Goal: Transaction & Acquisition: Purchase product/service

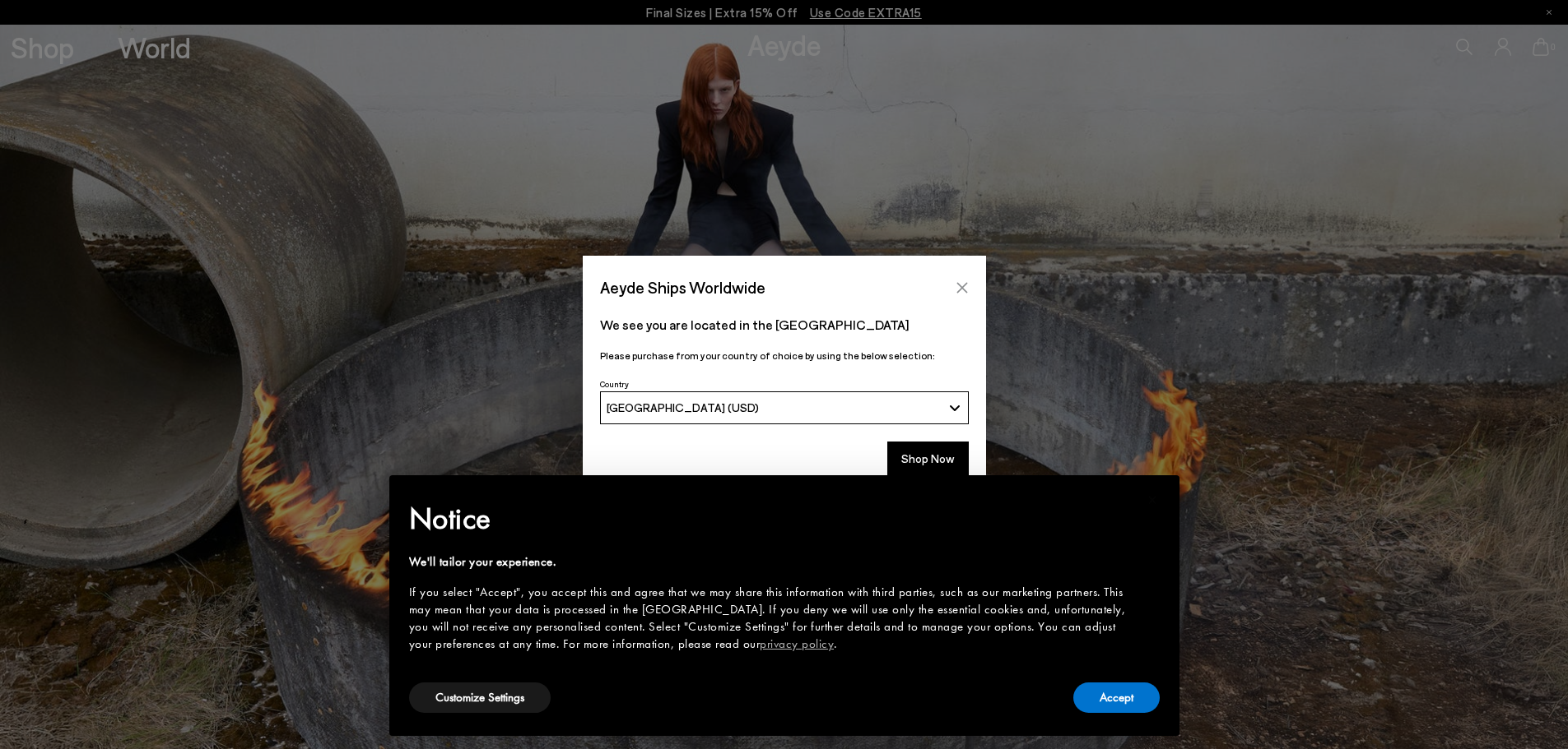
click at [958, 281] on icon "Close" at bounding box center [962, 288] width 13 height 13
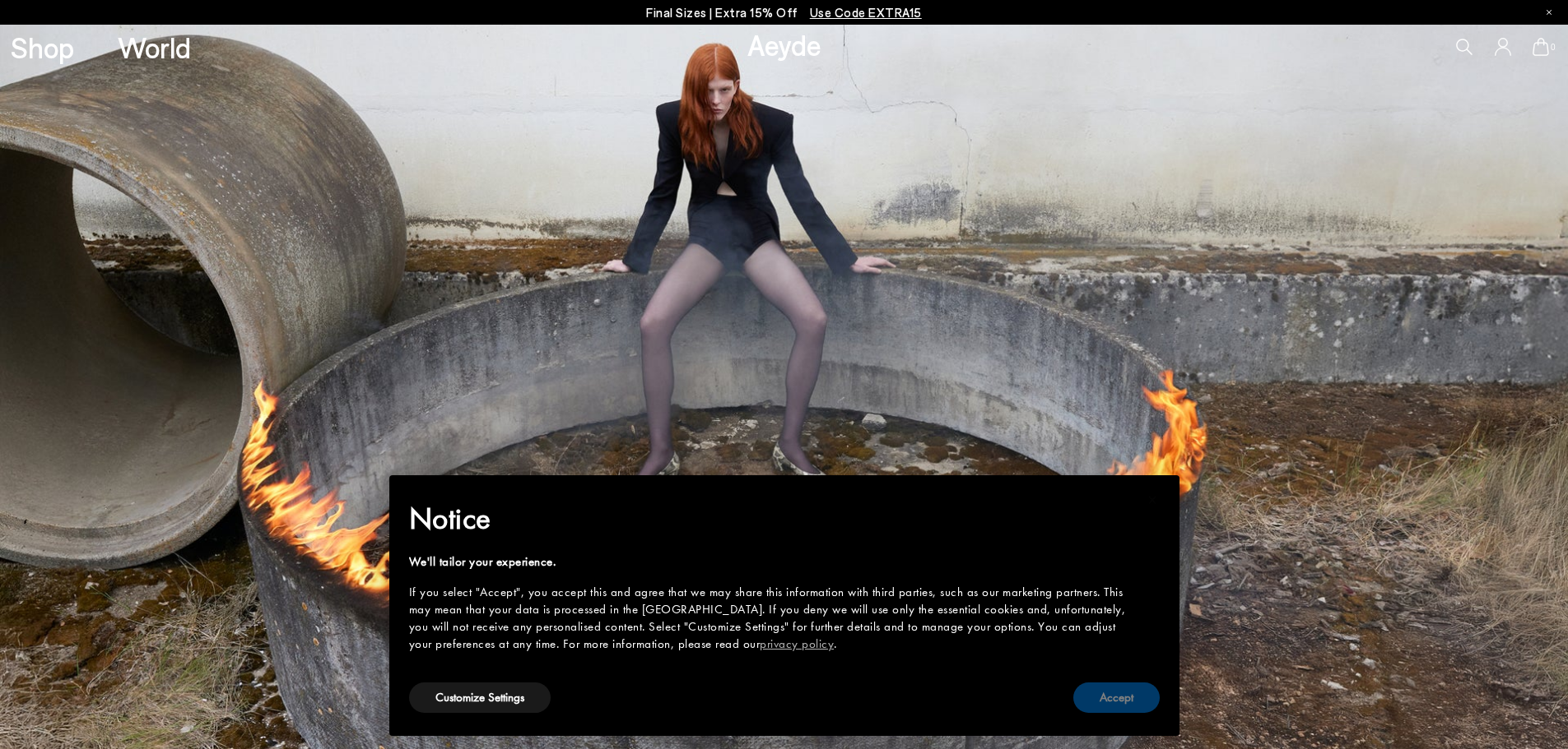
click at [1105, 701] on button "Accept" at bounding box center [1116, 698] width 86 height 31
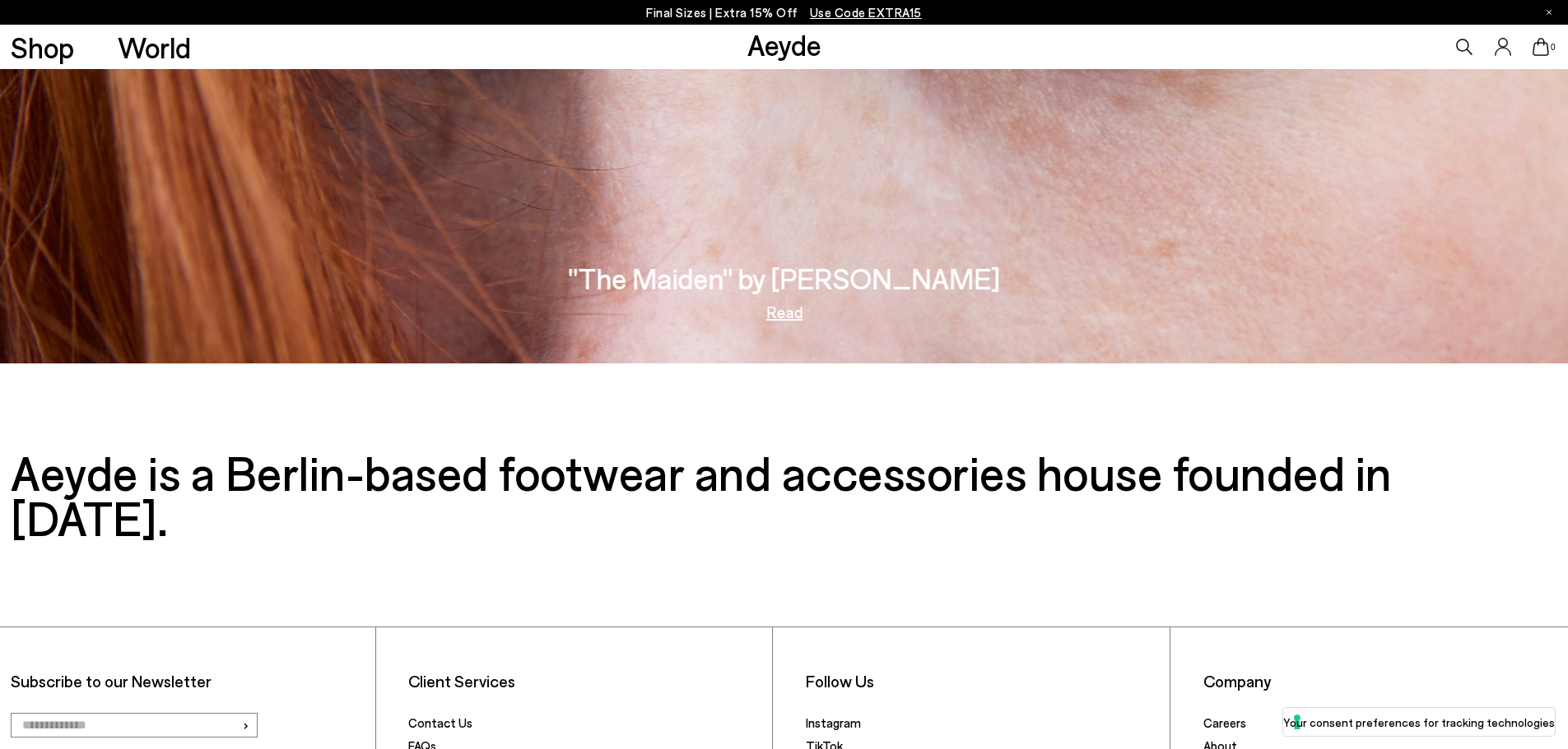
scroll to position [3473, 0]
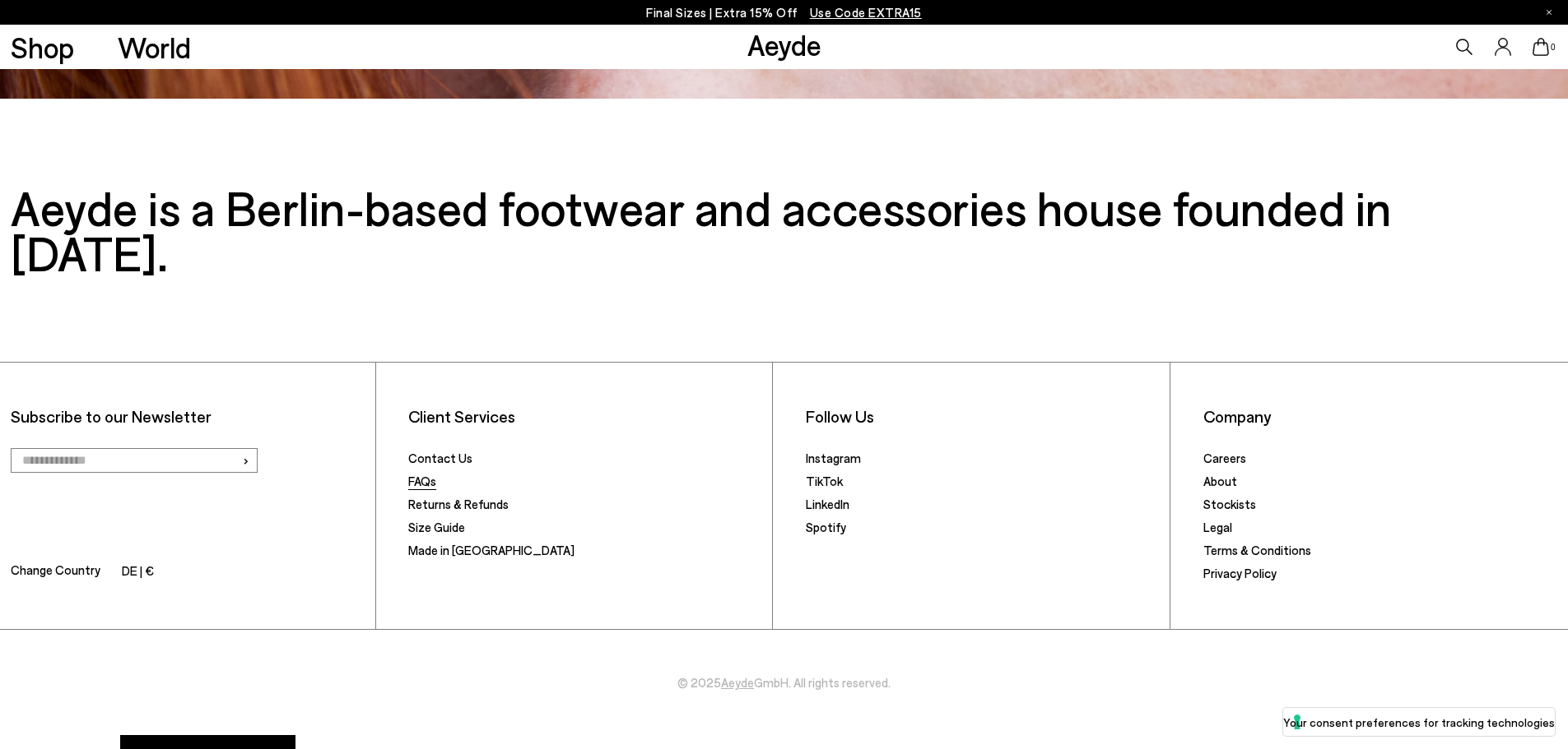
click at [425, 474] on link "FAQs" at bounding box center [421, 480] width 28 height 14
click at [1223, 474] on link "About" at bounding box center [1220, 480] width 34 height 14
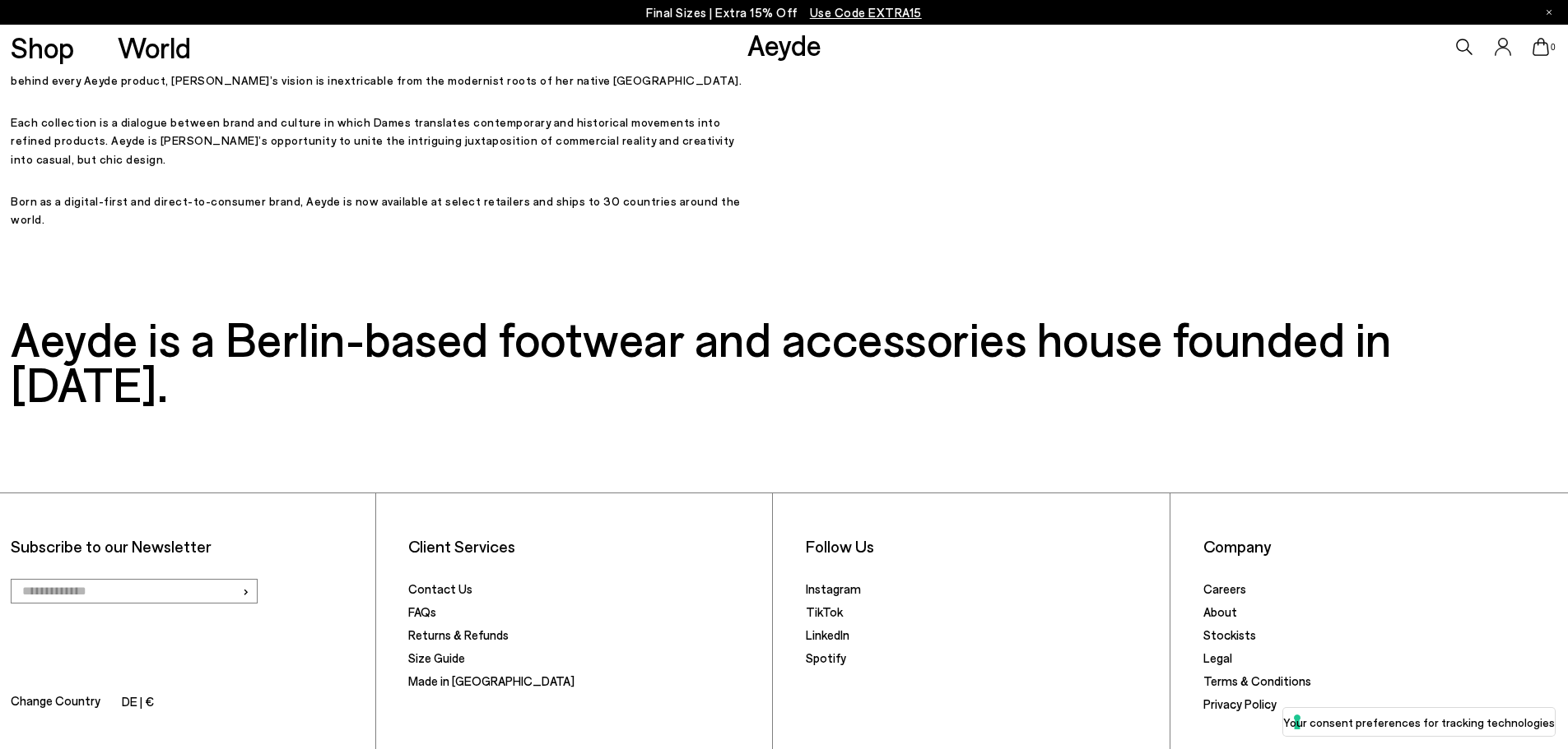
scroll to position [904, 0]
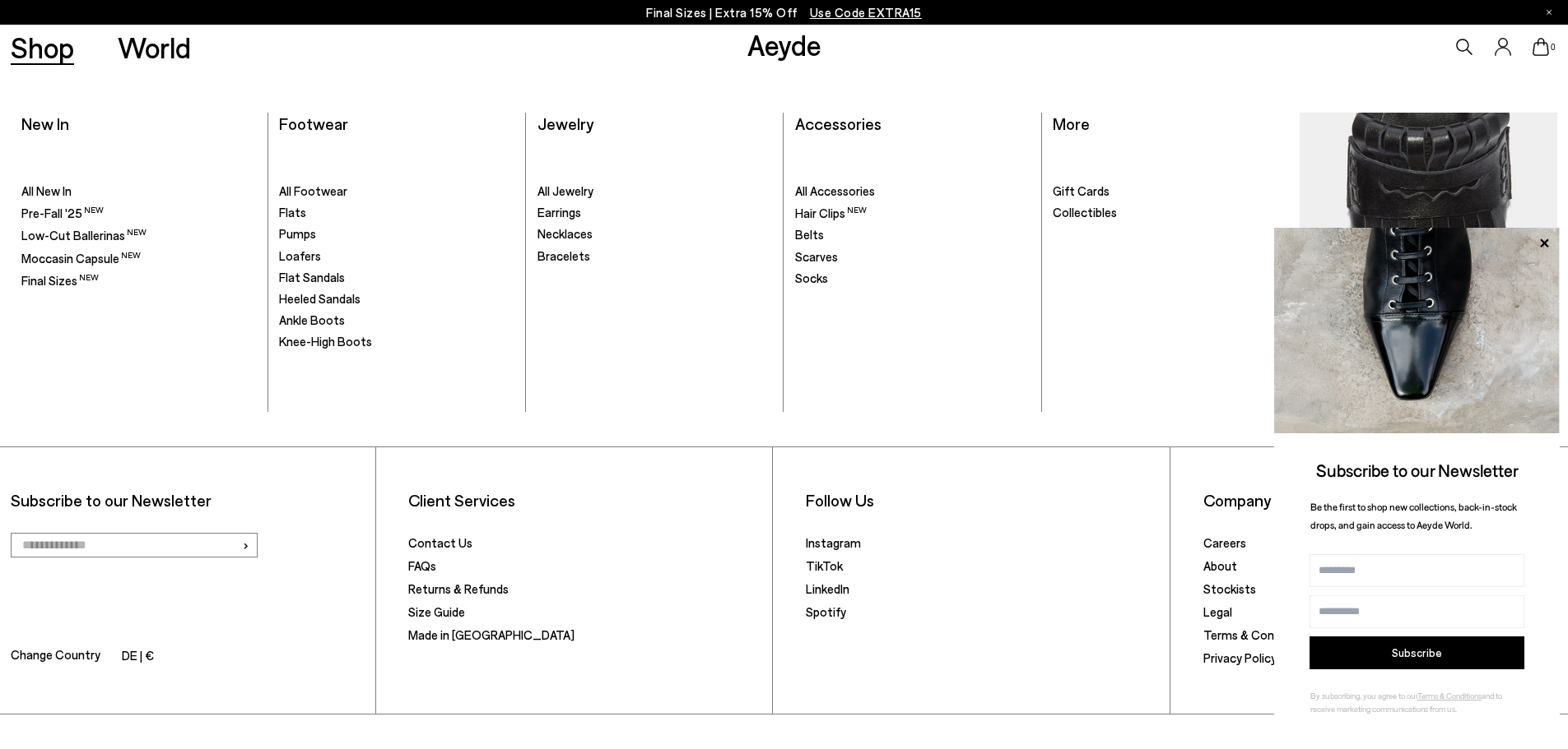
click at [52, 55] on link "Shop" at bounding box center [42, 47] width 63 height 29
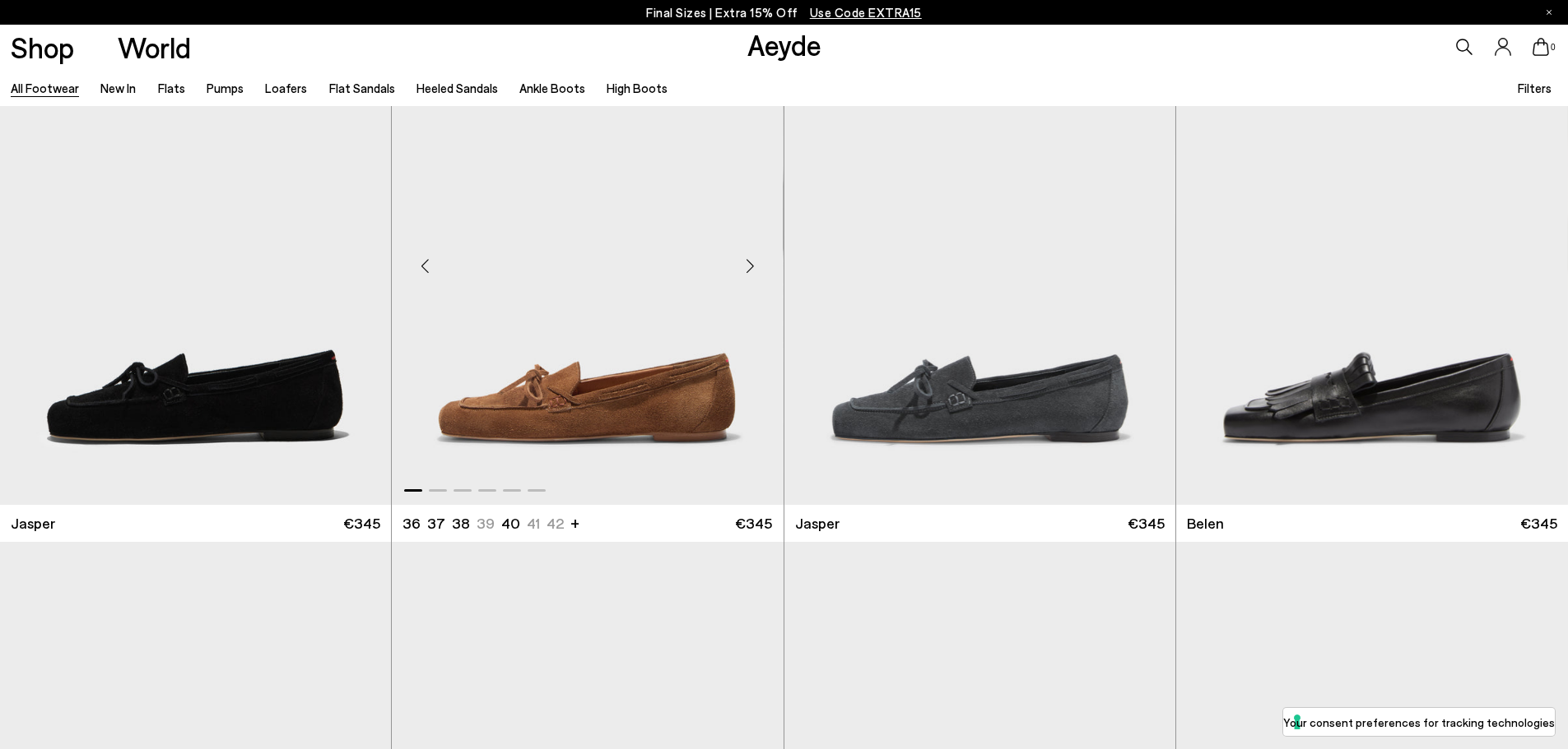
scroll to position [165, 0]
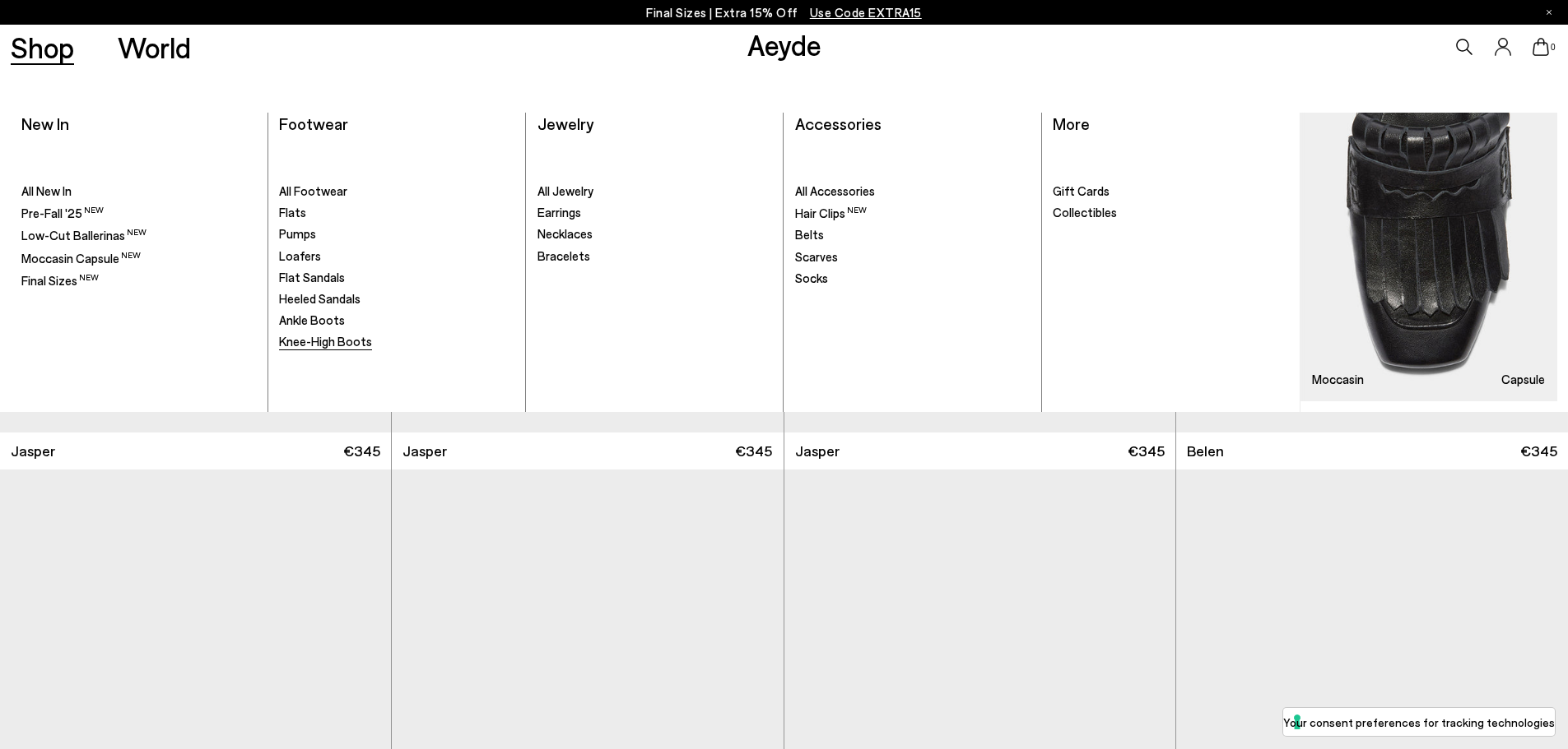
click at [332, 339] on span "Knee-High Boots" at bounding box center [325, 340] width 93 height 14
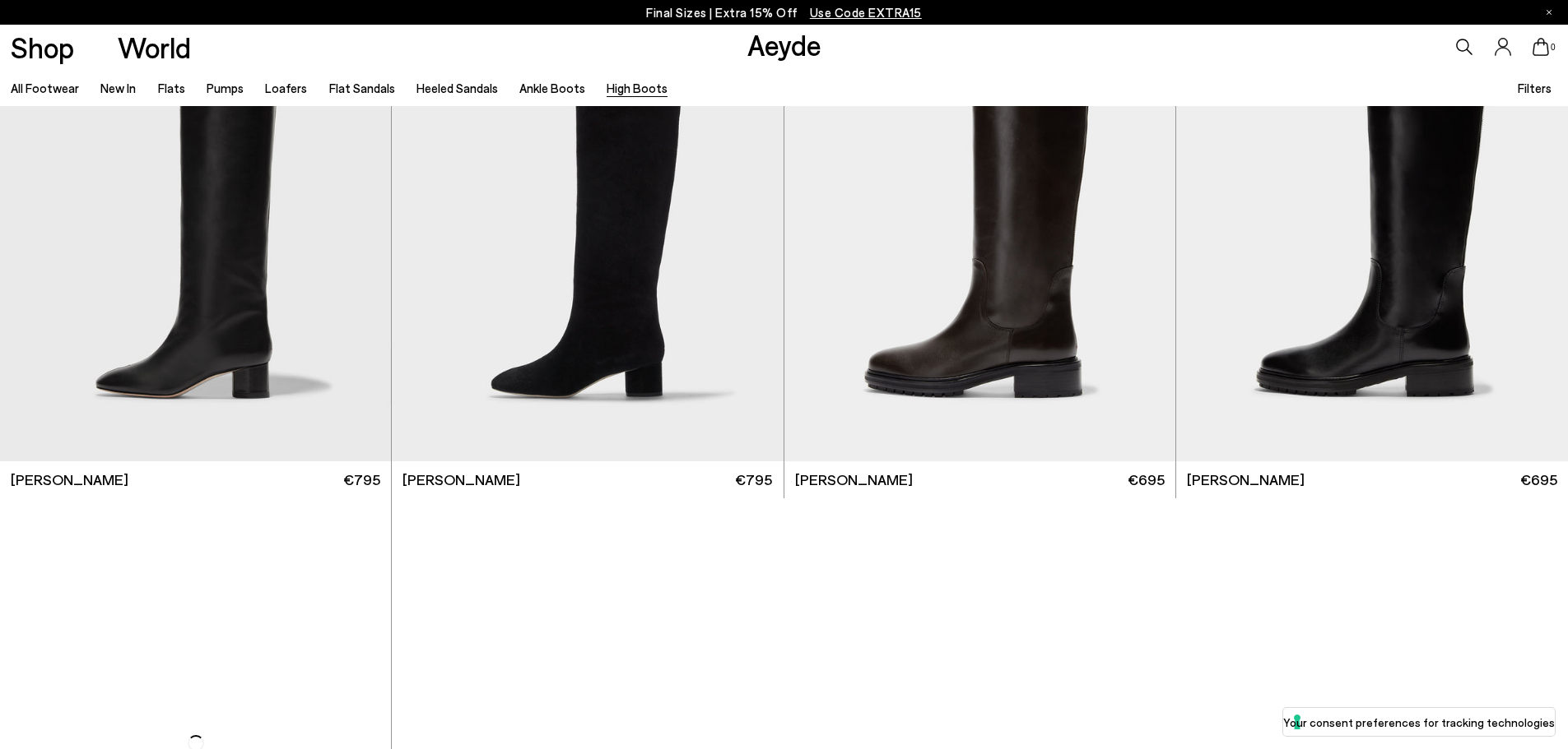
scroll to position [494, 0]
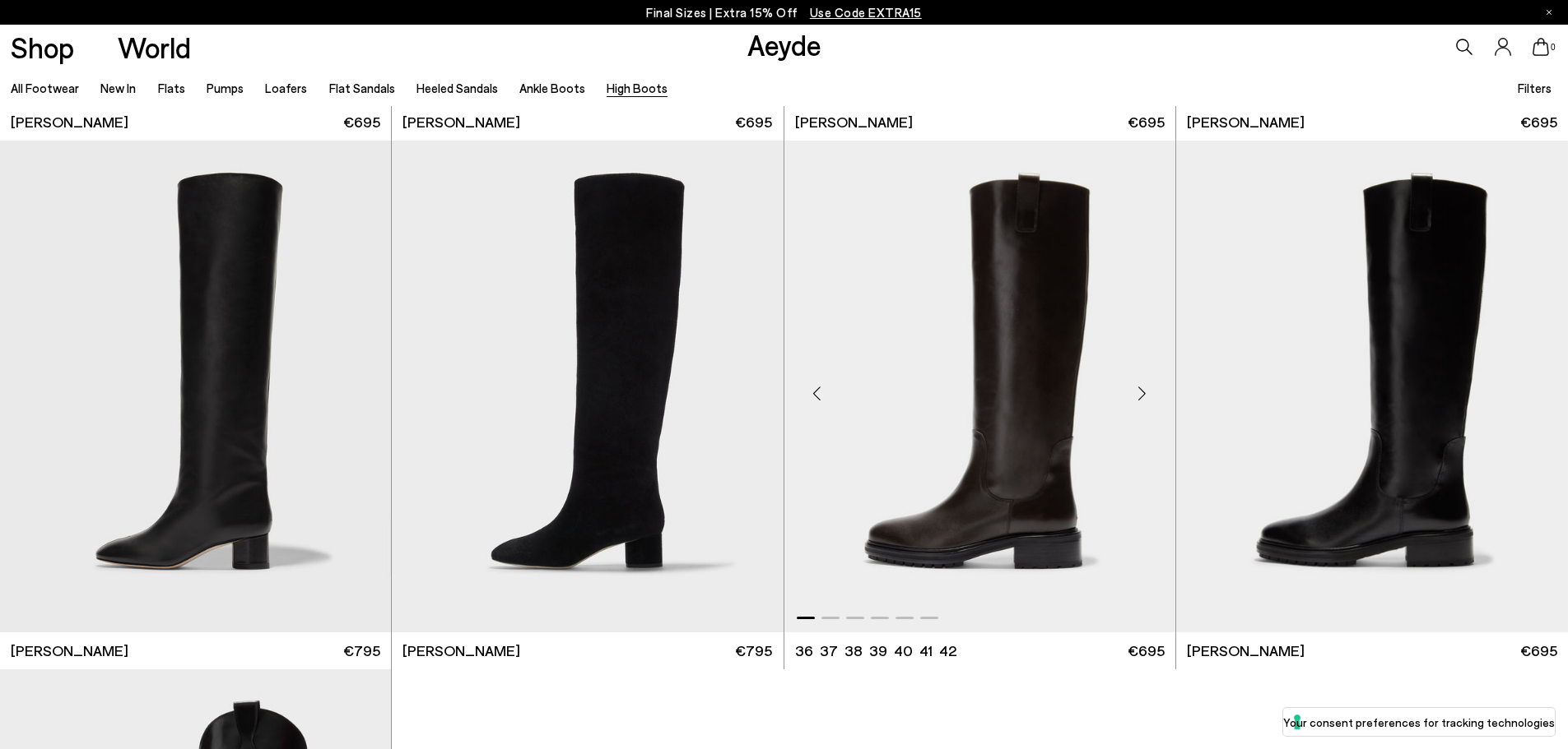
click at [1138, 401] on div "Next slide" at bounding box center [1142, 392] width 49 height 49
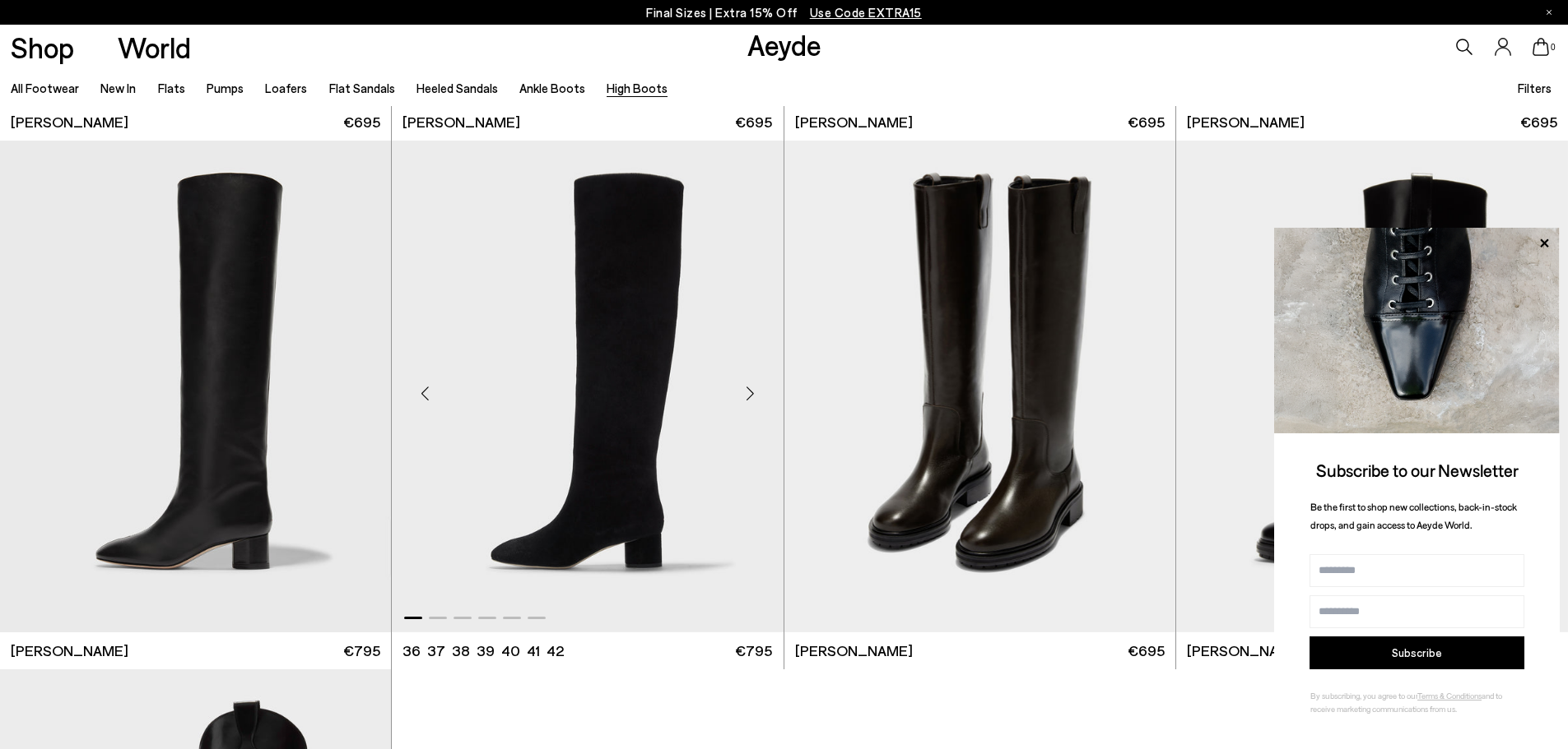
click at [750, 391] on div "Next slide" at bounding box center [749, 392] width 49 height 49
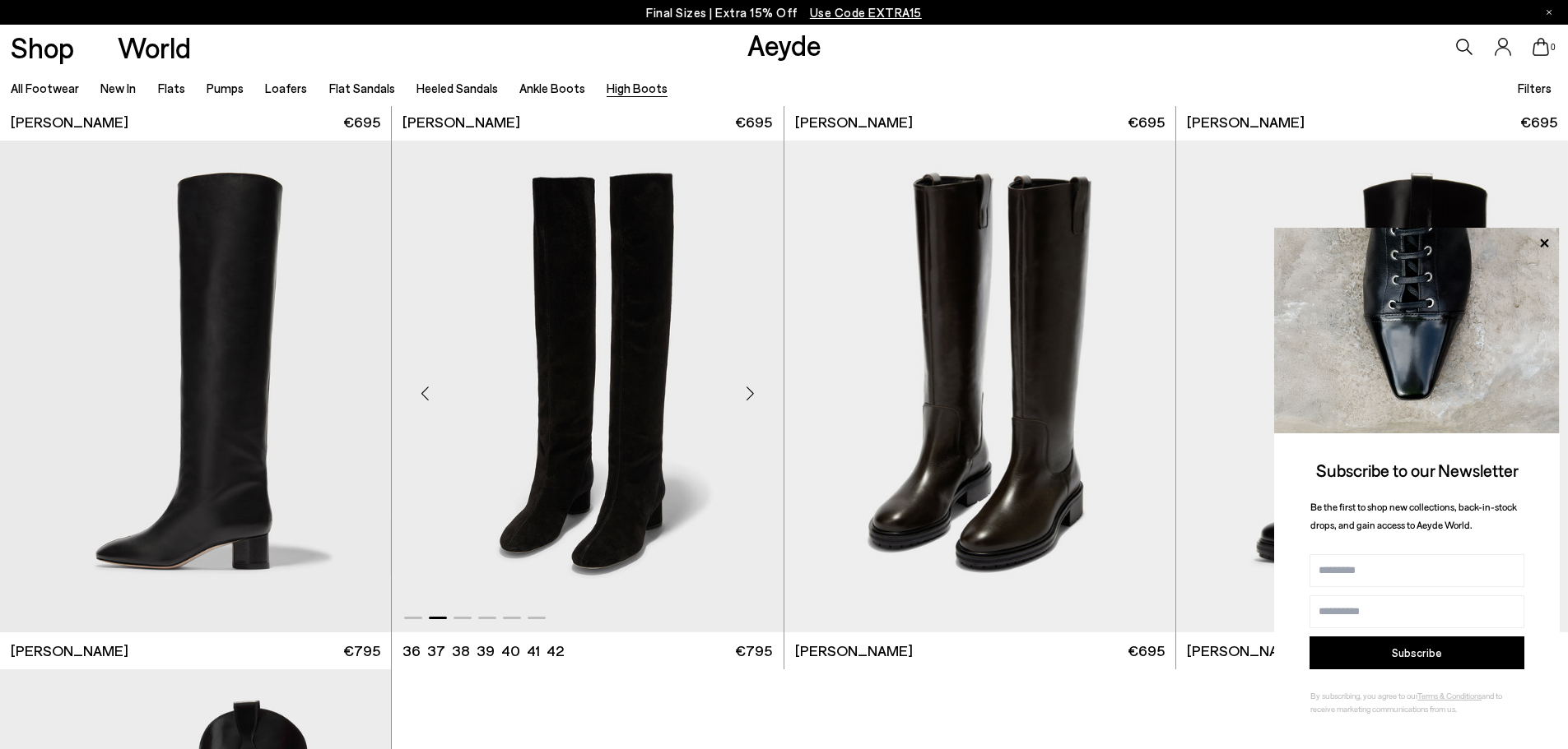
click at [750, 391] on div "Next slide" at bounding box center [749, 392] width 49 height 49
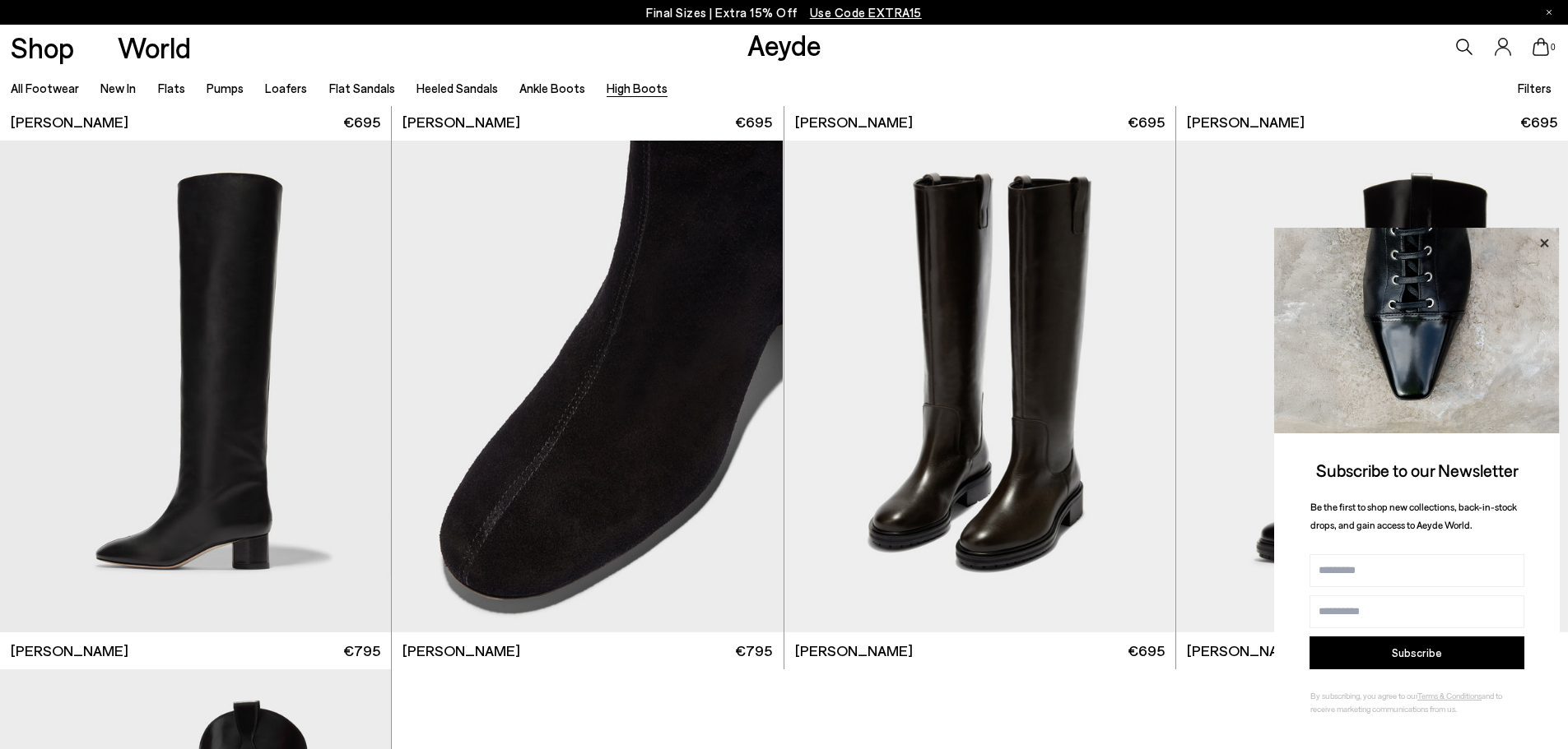
click at [1540, 245] on icon at bounding box center [1544, 244] width 21 height 21
